Goal: Find contact information: Find contact information

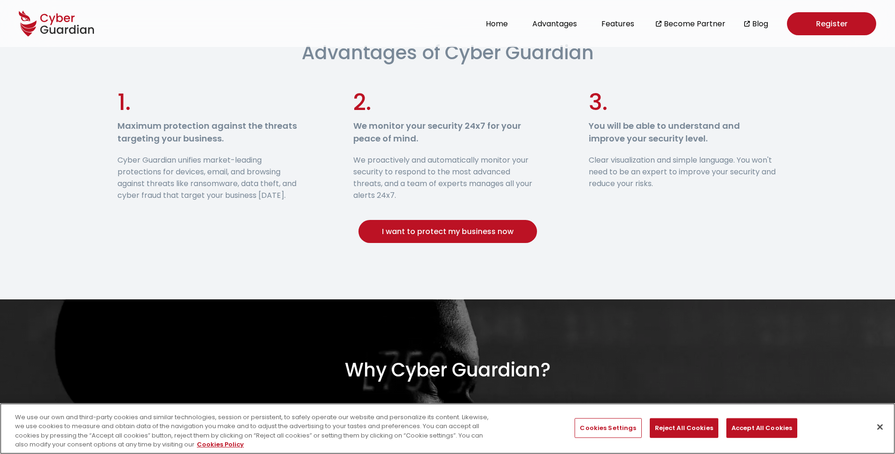
scroll to position [564, 0]
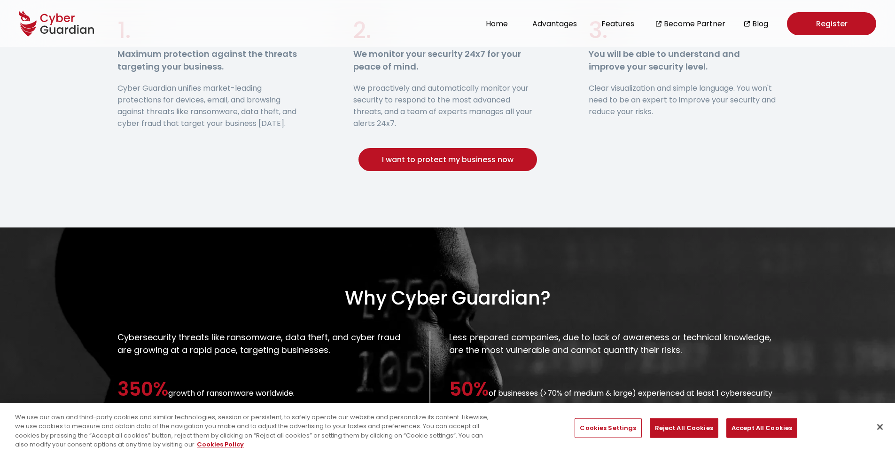
click at [478, 157] on button "I want to protect my business now" at bounding box center [447, 159] width 178 height 23
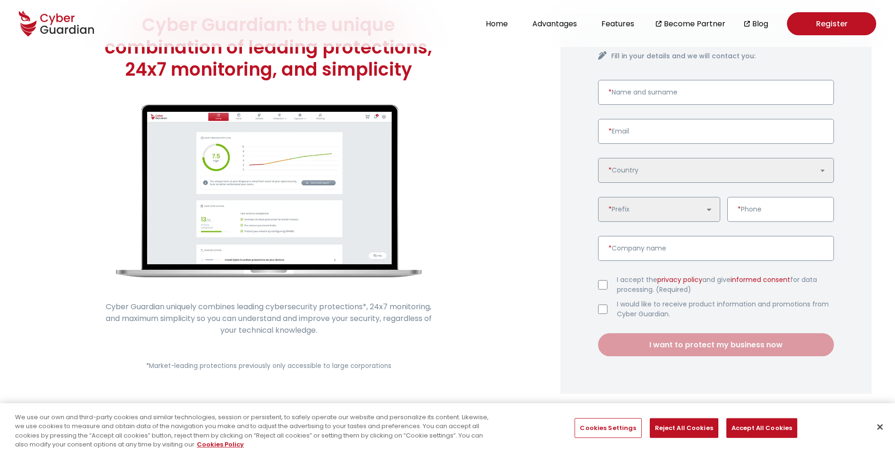
scroll to position [23, 0]
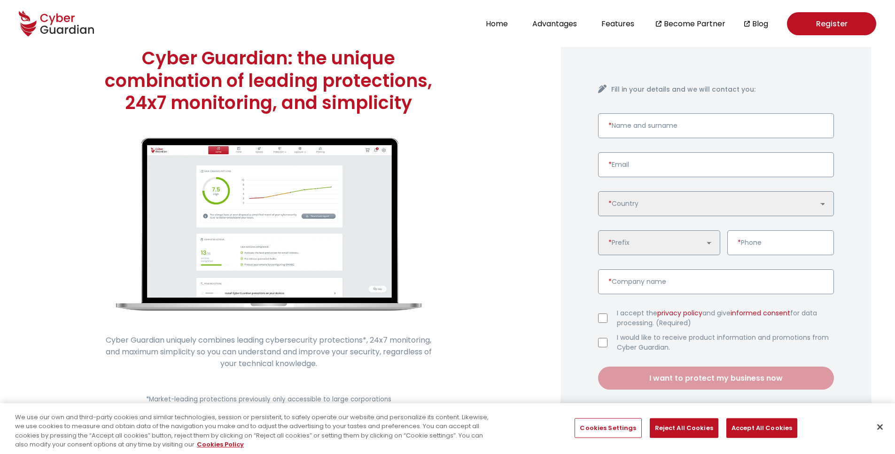
click at [648, 204] on select "🇩🇪 [GEOGRAPHIC_DATA] 🇵🇱 [GEOGRAPHIC_DATA] 🇵🇹 [GEOGRAPHIC_DATA] 🇪🇸 [GEOGRAPHIC_D…" at bounding box center [716, 203] width 236 height 25
click at [681, 240] on select "🇩🇪 [GEOGRAPHIC_DATA] (+49) 🇵🇱 [GEOGRAPHIC_DATA] (+48) 🇵🇹 [GEOGRAPHIC_DATA] (+35…" at bounding box center [659, 242] width 122 height 25
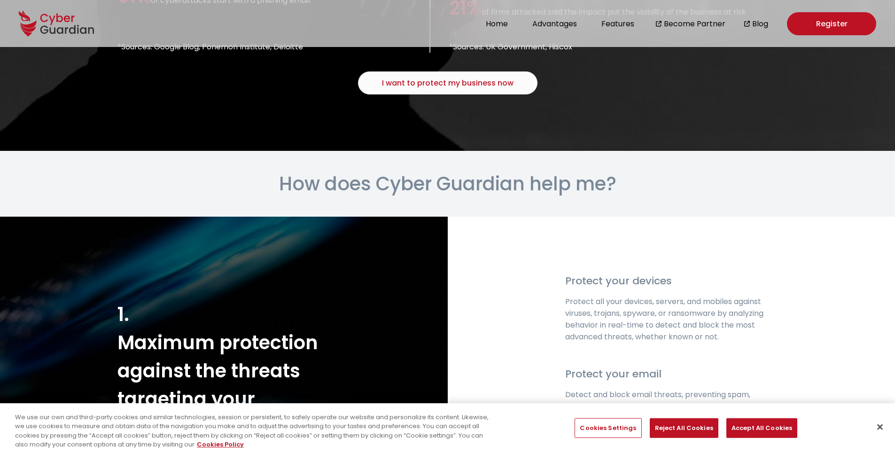
scroll to position [1094, 0]
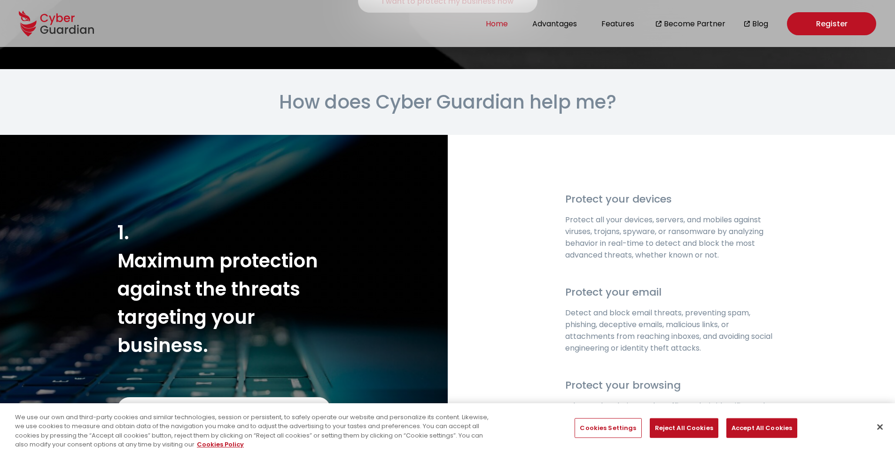
click at [490, 28] on button "Home" at bounding box center [497, 23] width 28 height 13
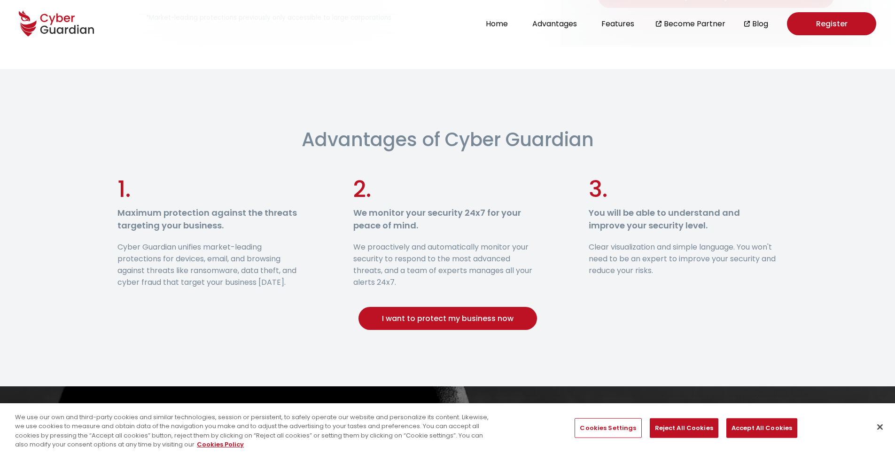
scroll to position [451, 0]
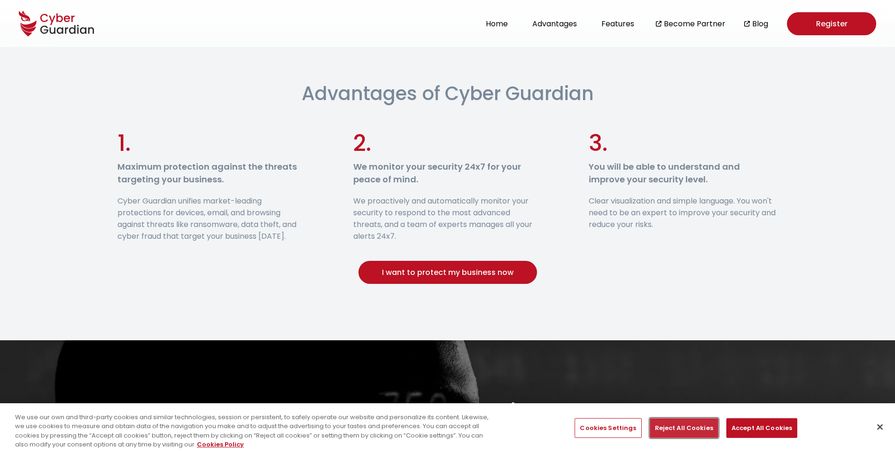
click at [672, 434] on button "Reject All Cookies" at bounding box center [684, 428] width 69 height 20
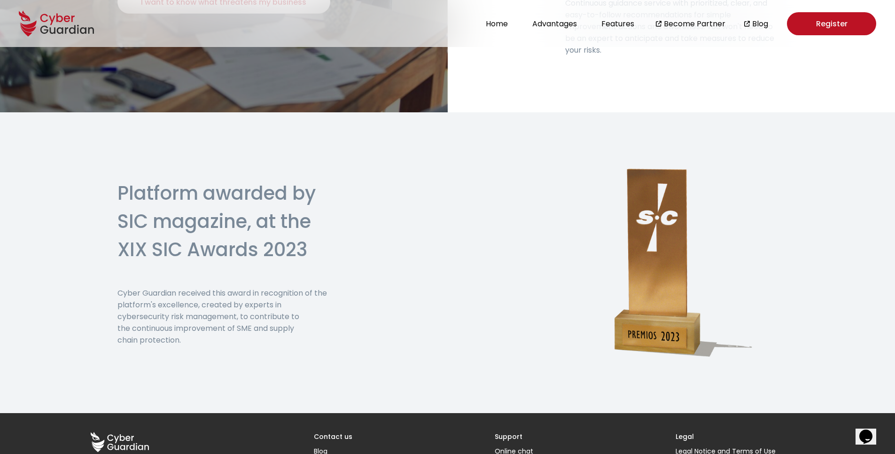
scroll to position [2302, 0]
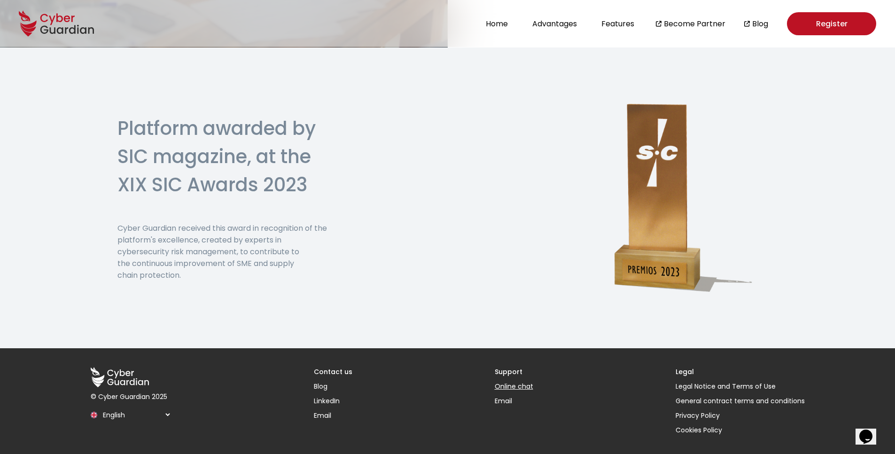
click at [518, 387] on button "Online chat" at bounding box center [514, 386] width 39 height 10
click at [515, 387] on button "Online chat" at bounding box center [514, 386] width 39 height 10
drag, startPoint x: 515, startPoint y: 387, endPoint x: 437, endPoint y: 308, distance: 111.3
click at [869, 433] on icon "Close Chat This icon closes the chat window." at bounding box center [863, 438] width 11 height 11
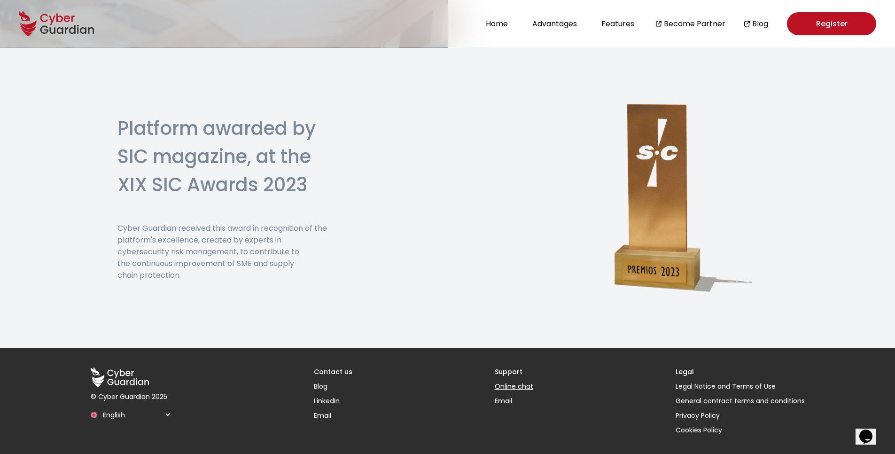
click at [521, 388] on button "Online chat" at bounding box center [514, 386] width 39 height 10
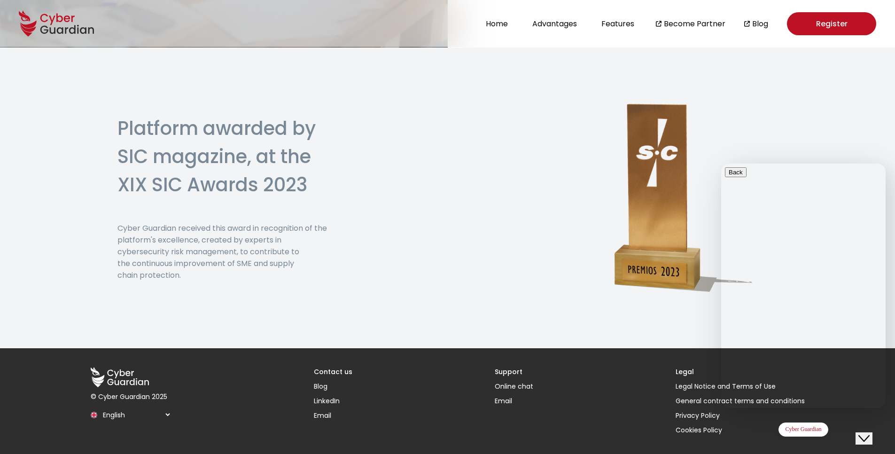
click at [512, 371] on h3 "Support" at bounding box center [514, 372] width 39 height 10
click at [508, 398] on link "Email" at bounding box center [514, 401] width 39 height 10
click at [869, 433] on icon "Close Chat This icon closes the chat window." at bounding box center [863, 438] width 11 height 11
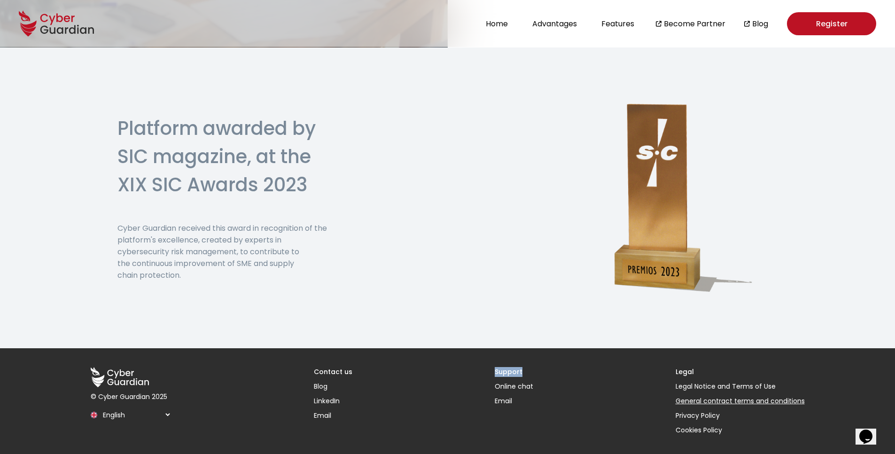
click at [706, 403] on link "General contract terms and conditions" at bounding box center [739, 401] width 129 height 10
click at [460, 408] on div "© Cyber Guardian 2025 .cls-1 { fill: none; } .cls-2 { clip-path: url(#clippath)…" at bounding box center [448, 401] width 752 height 106
